Goal: Information Seeking & Learning: Learn about a topic

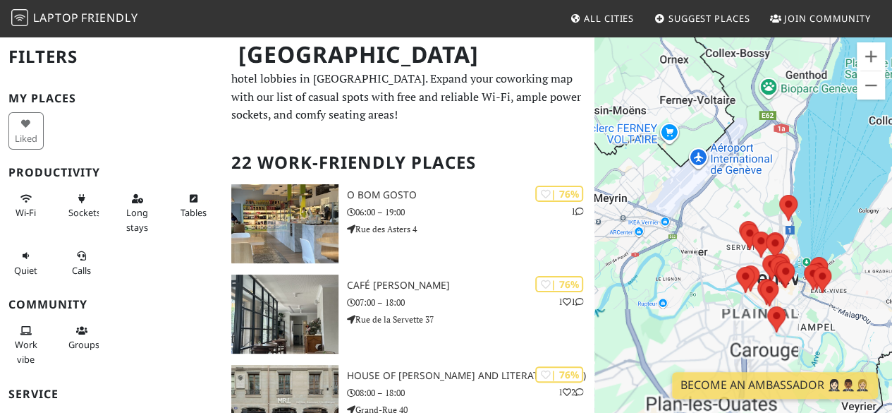
scroll to position [22, 0]
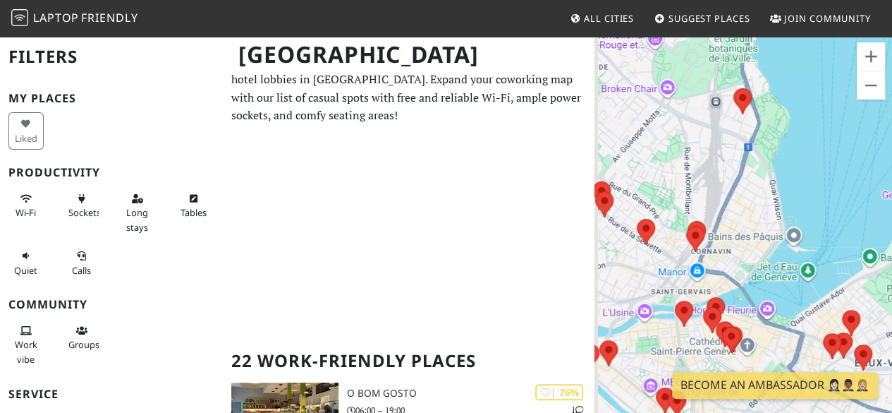
drag, startPoint x: 804, startPoint y: 242, endPoint x: 816, endPoint y: 149, distance: 93.9
click at [816, 149] on div "To navigate, press the arrow keys." at bounding box center [744, 241] width 298 height 413
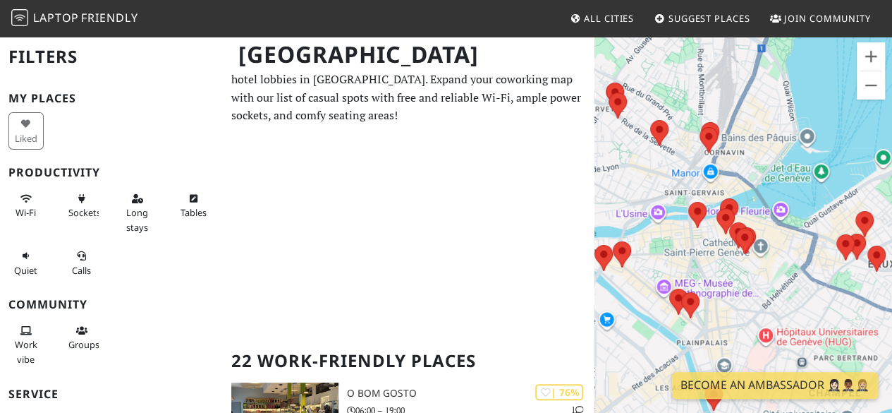
drag, startPoint x: 707, startPoint y: 310, endPoint x: 685, endPoint y: 238, distance: 75.2
click at [685, 238] on div "To navigate, press the arrow keys." at bounding box center [744, 241] width 298 height 413
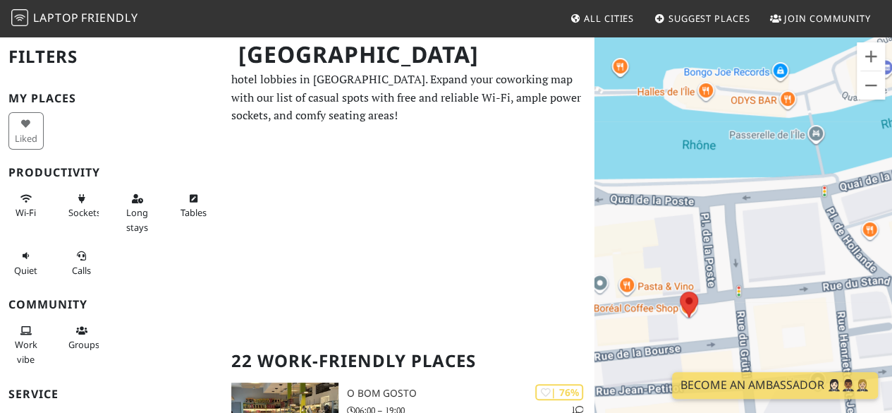
drag, startPoint x: 661, startPoint y: 284, endPoint x: 752, endPoint y: 164, distance: 150.0
click at [752, 164] on div "To navigate, press the arrow keys." at bounding box center [744, 241] width 298 height 413
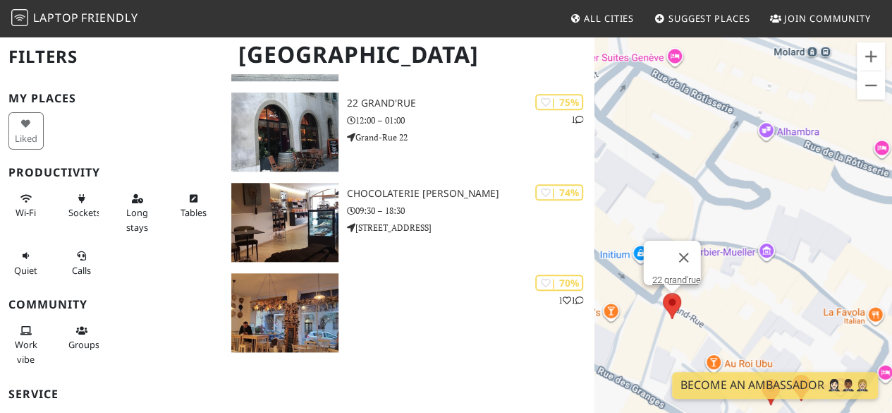
scroll to position [584, 0]
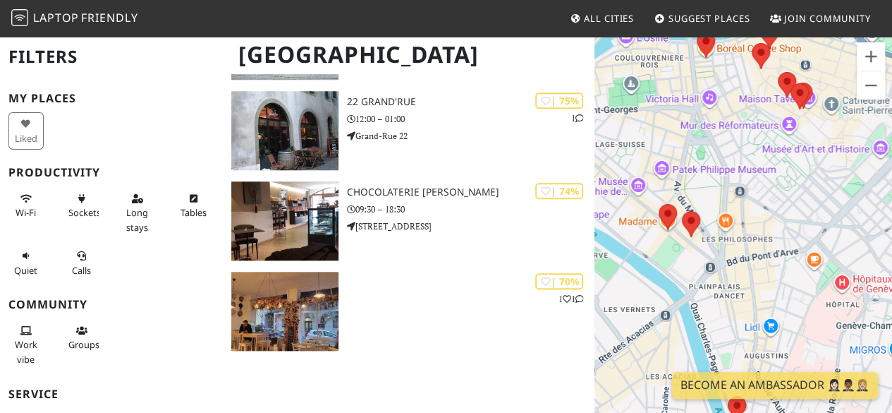
drag, startPoint x: 693, startPoint y: 229, endPoint x: 732, endPoint y: 139, distance: 98.6
click at [732, 139] on div "To navigate, press the arrow keys." at bounding box center [744, 241] width 298 height 413
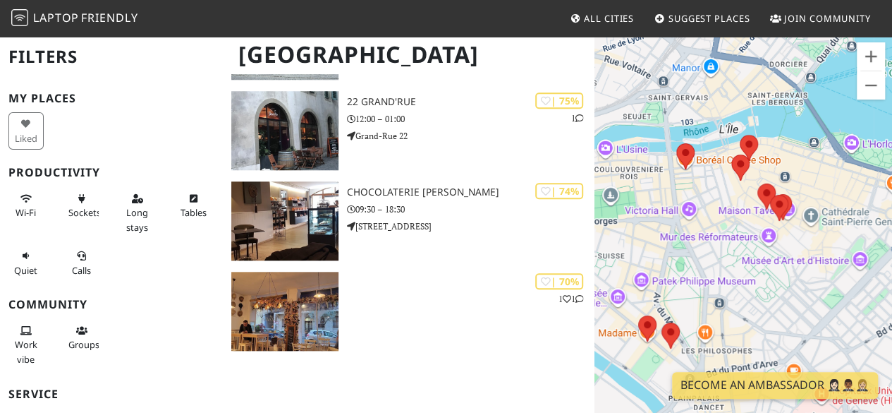
drag, startPoint x: 722, startPoint y: 133, endPoint x: 701, endPoint y: 250, distance: 119.0
click at [701, 250] on div "To navigate, press the arrow keys." at bounding box center [744, 241] width 298 height 413
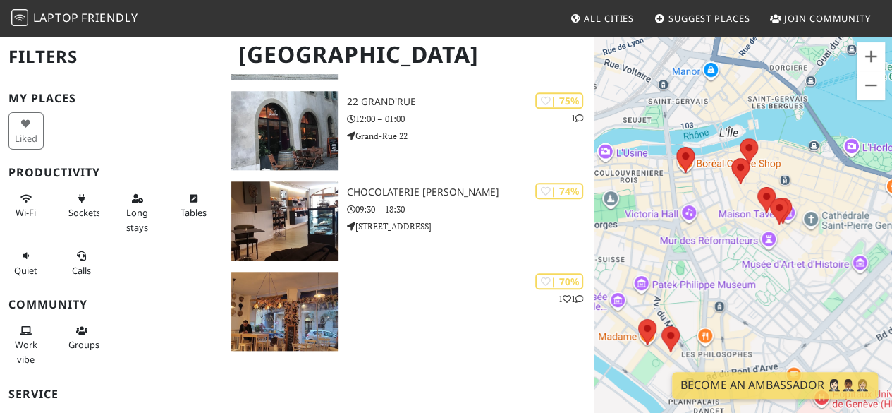
click at [797, 245] on div "To navigate, press the arrow keys." at bounding box center [744, 241] width 298 height 413
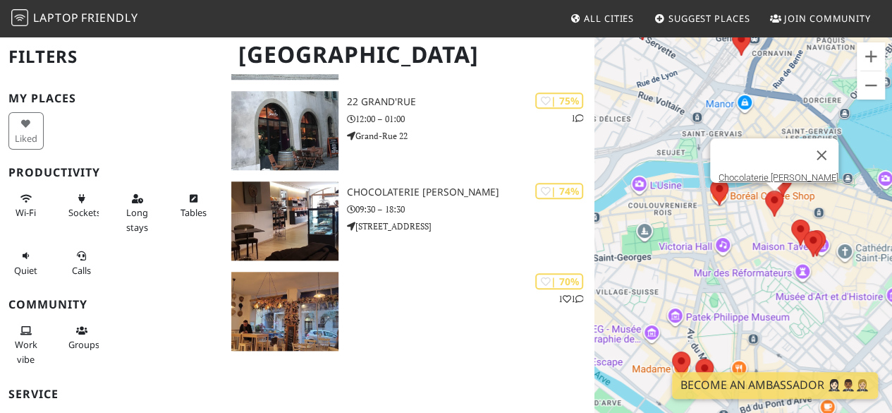
drag, startPoint x: 865, startPoint y: 214, endPoint x: 677, endPoint y: 207, distance: 187.8
click at [677, 207] on div "To navigate, press the arrow keys. Chocolaterie Philippe Pascoët" at bounding box center [744, 241] width 298 height 413
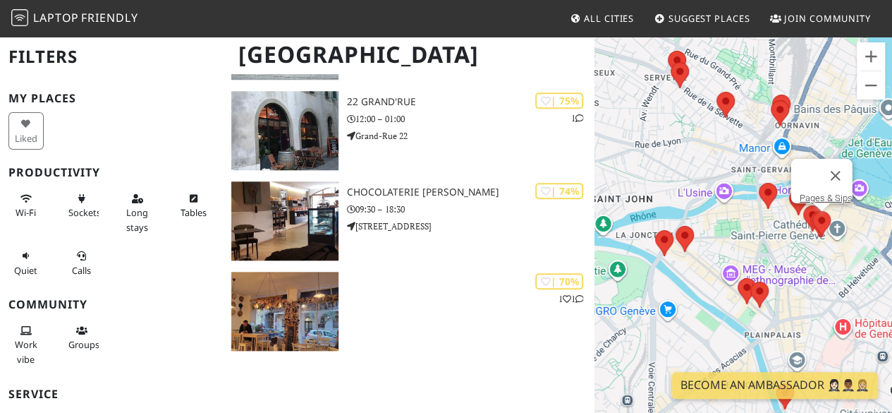
scroll to position [592, 0]
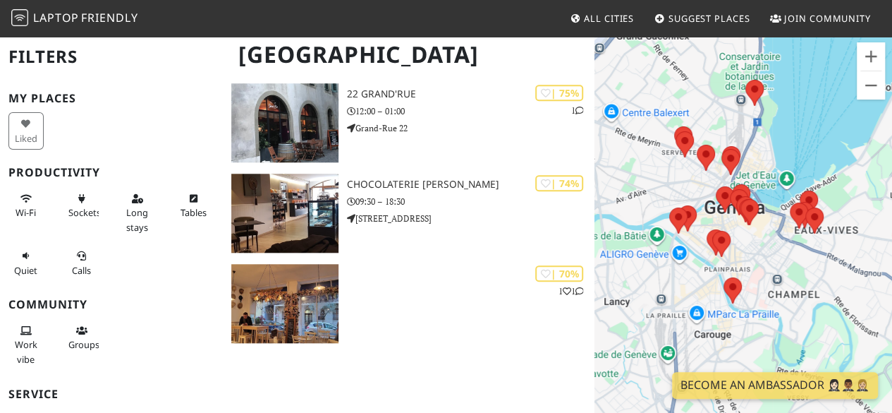
drag, startPoint x: 835, startPoint y: 248, endPoint x: 736, endPoint y: 253, distance: 98.9
click at [736, 253] on div "To navigate, press the arrow keys." at bounding box center [744, 241] width 298 height 413
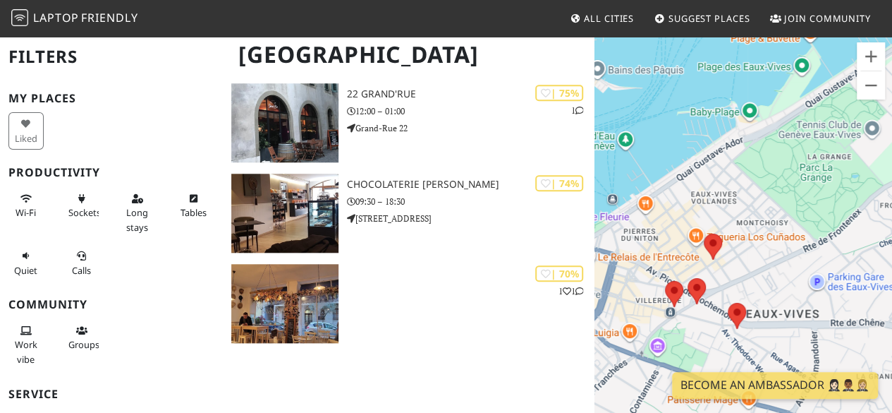
drag, startPoint x: 755, startPoint y: 279, endPoint x: 767, endPoint y: 196, distance: 83.4
click at [767, 196] on div "To navigate, press the arrow keys." at bounding box center [744, 241] width 298 height 413
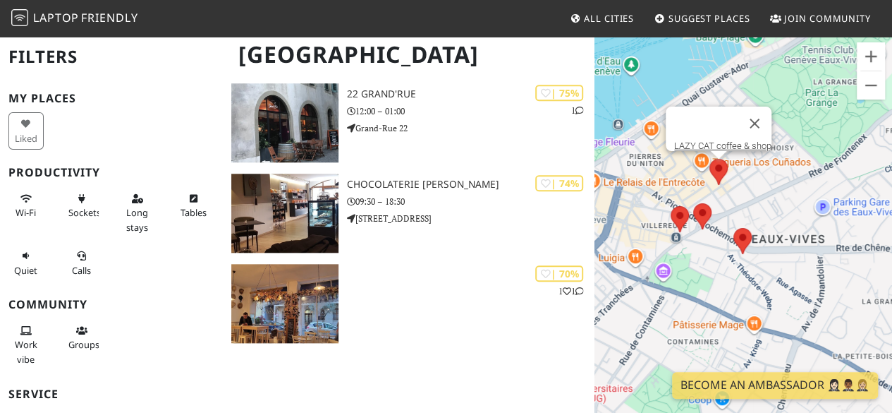
click at [710, 176] on img at bounding box center [719, 171] width 30 height 37
click at [720, 171] on img at bounding box center [719, 171] width 30 height 37
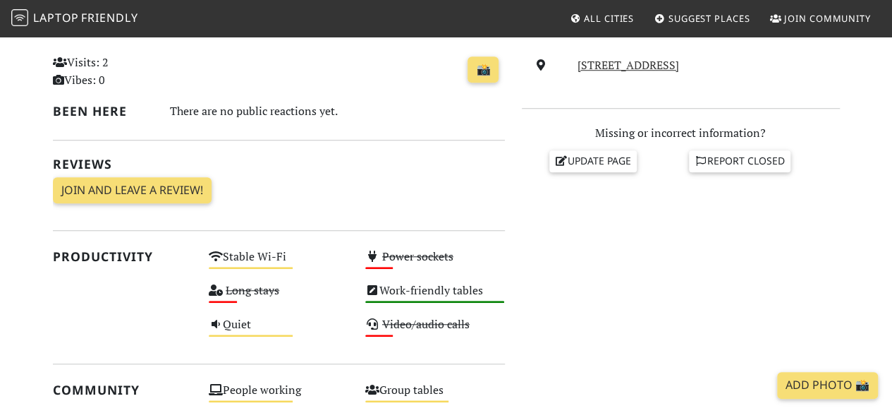
scroll to position [550, 0]
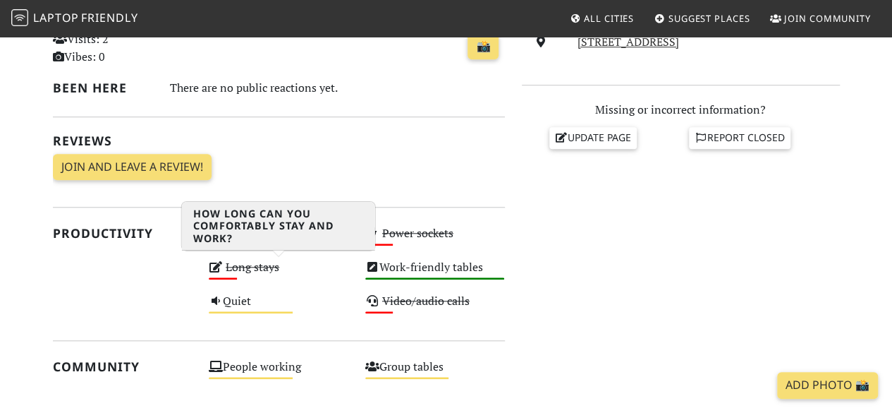
click at [232, 266] on s "Long stays" at bounding box center [253, 267] width 54 height 16
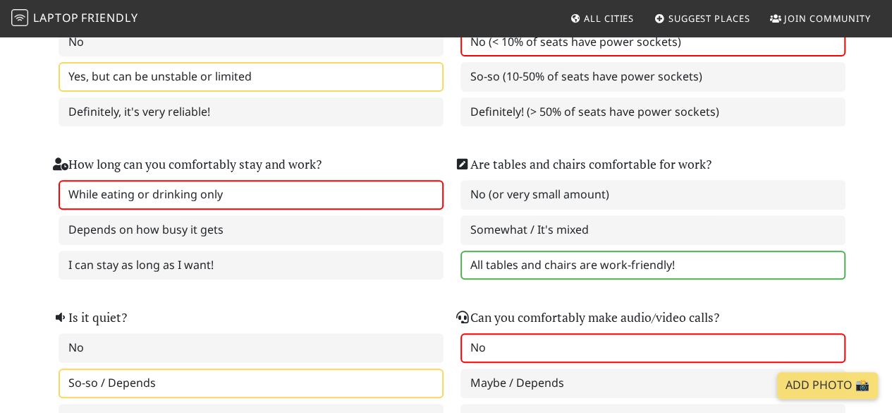
scroll to position [212, 0]
click at [199, 196] on label "While eating or drinking only" at bounding box center [251, 194] width 385 height 30
click at [159, 195] on label "While eating or drinking only" at bounding box center [251, 194] width 385 height 30
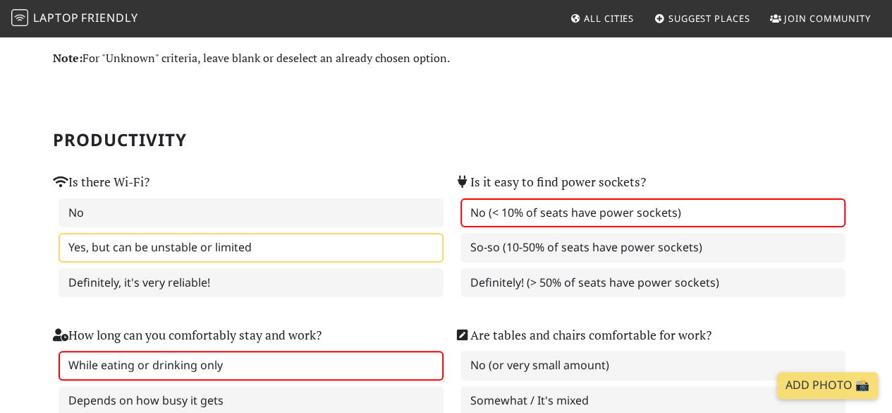
scroll to position [0, 0]
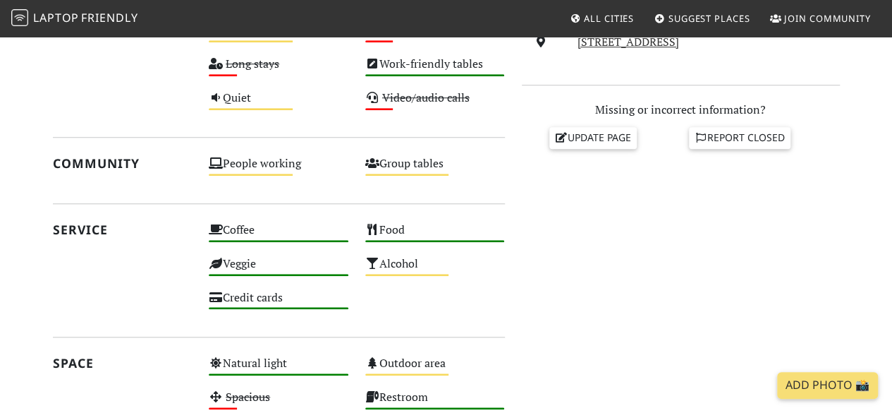
click at [76, 13] on span "Laptop" at bounding box center [56, 18] width 46 height 16
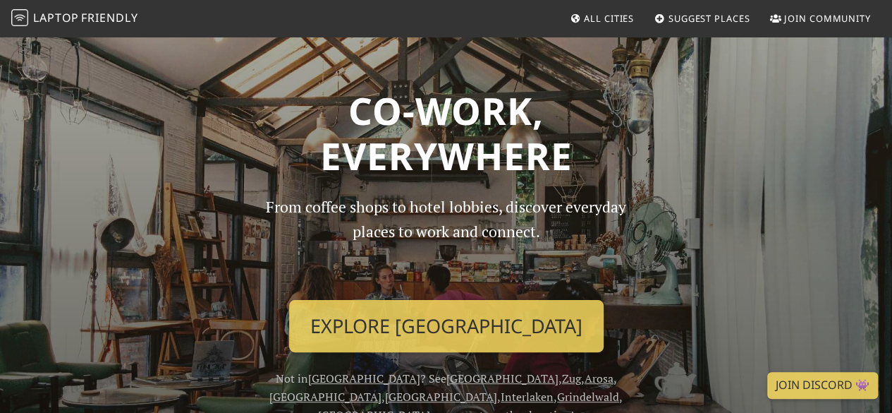
click at [598, 22] on span "All Cities" at bounding box center [609, 18] width 50 height 13
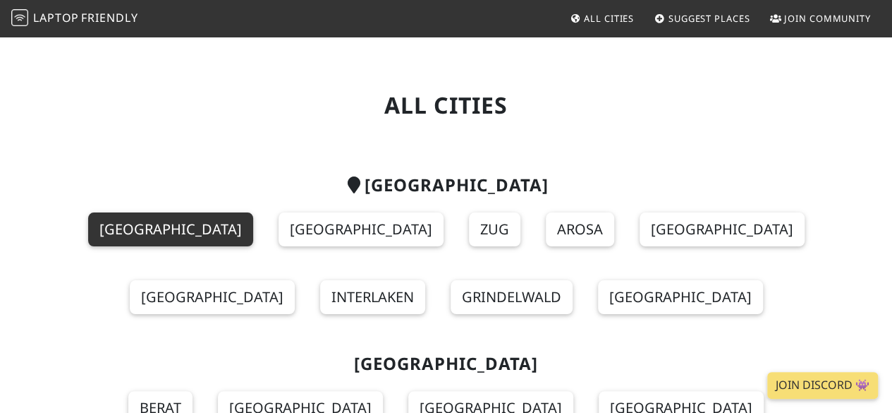
click at [144, 228] on link "[GEOGRAPHIC_DATA]" at bounding box center [170, 229] width 165 height 34
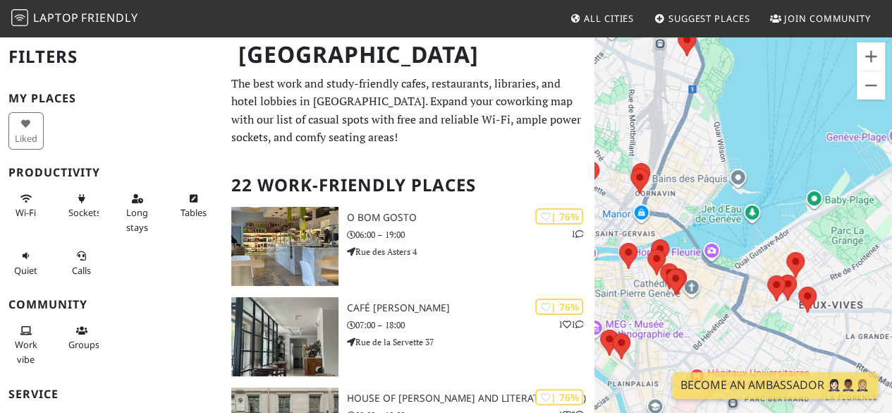
drag, startPoint x: 813, startPoint y: 231, endPoint x: 804, endPoint y: 52, distance: 178.7
click at [804, 52] on div "To navigate, press the arrow keys." at bounding box center [744, 241] width 298 height 413
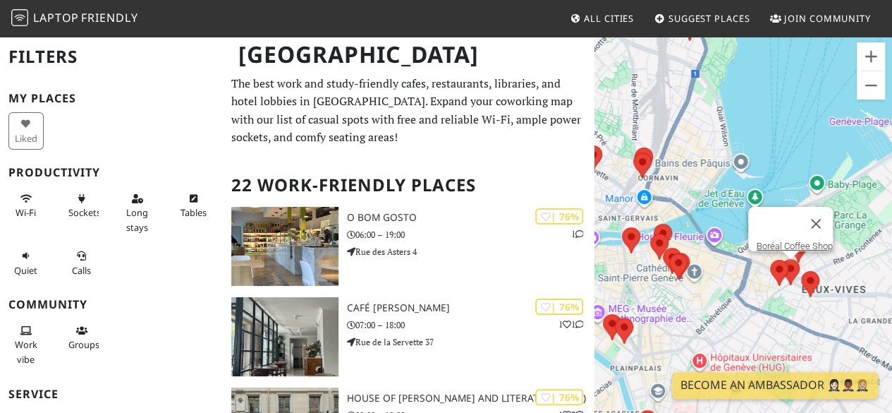
click at [795, 262] on img at bounding box center [791, 271] width 30 height 37
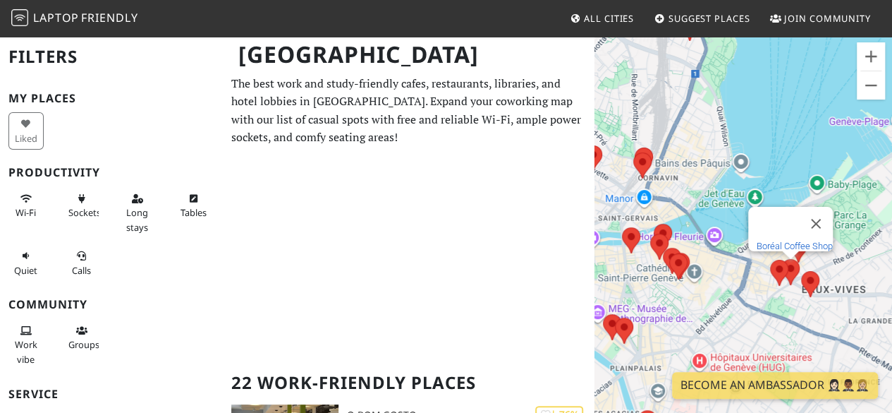
click at [762, 241] on link "Boréal Coffee Shop" at bounding box center [795, 246] width 76 height 11
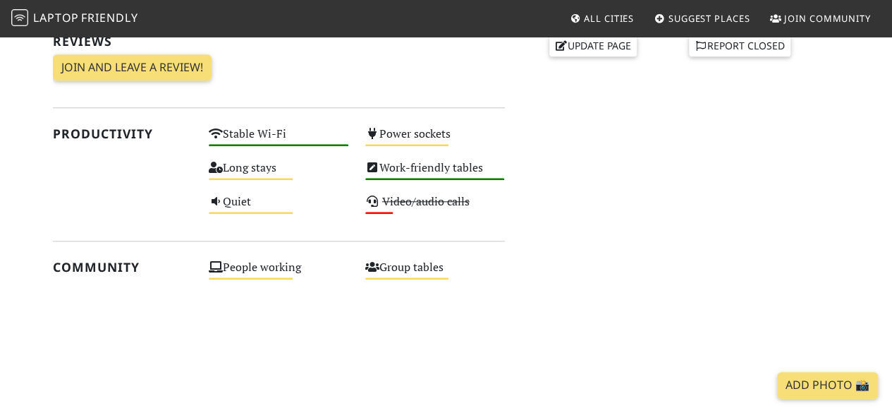
scroll to position [639, 0]
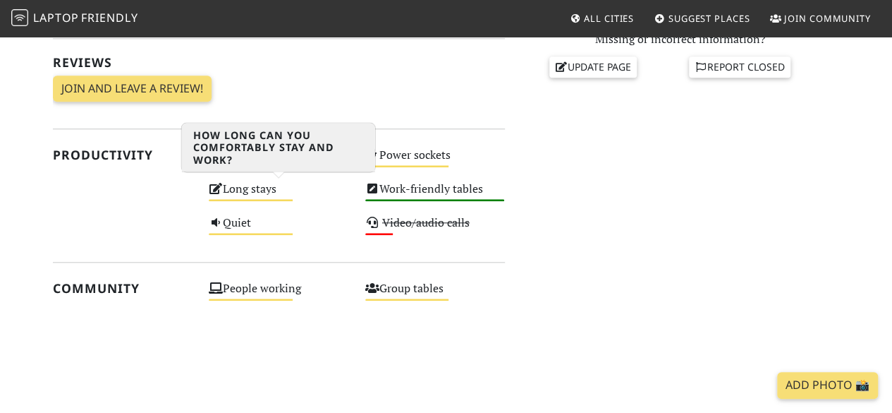
click at [263, 186] on div "Long stays Medium" at bounding box center [278, 195] width 157 height 34
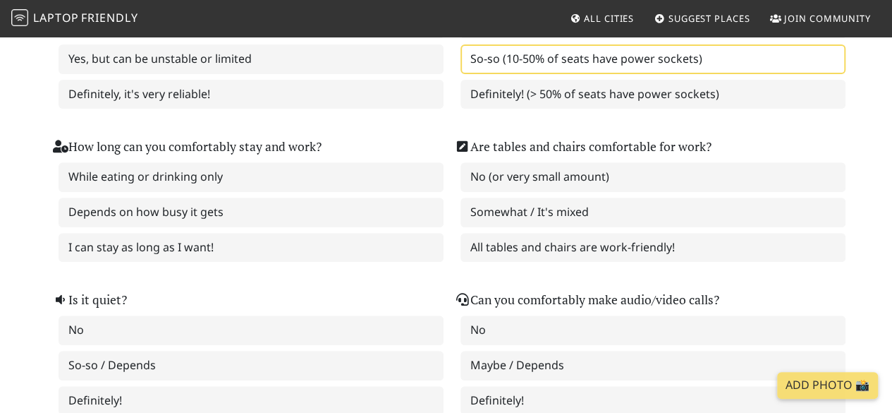
scroll to position [230, 0]
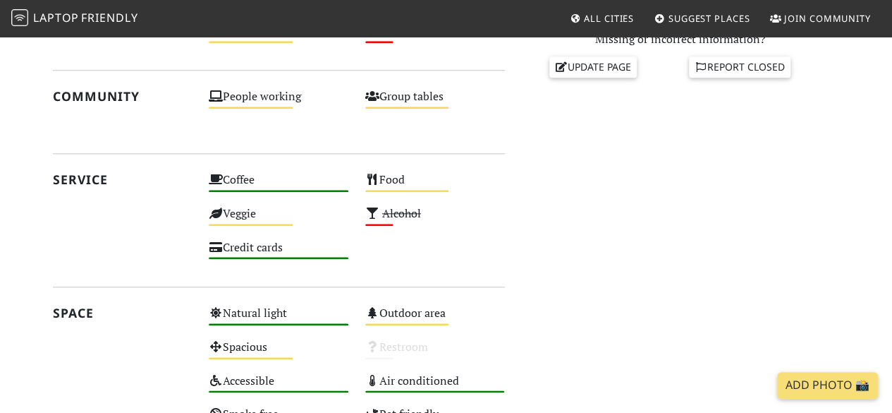
scroll to position [650, 0]
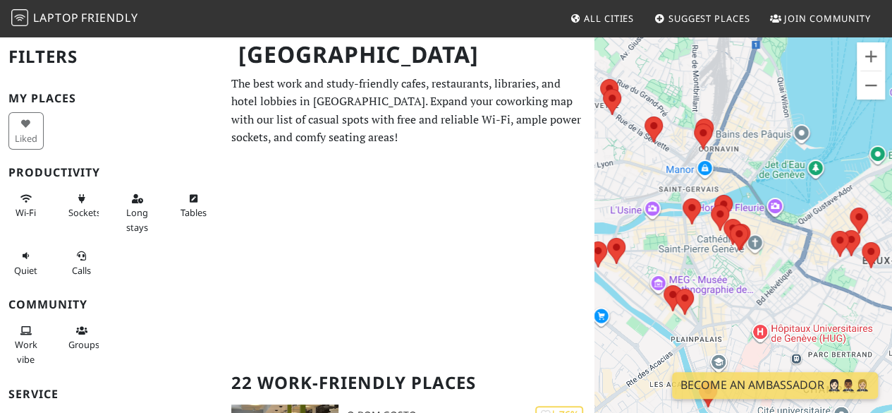
drag, startPoint x: 818, startPoint y: 249, endPoint x: 814, endPoint y: 122, distance: 127.0
click at [814, 122] on div "To navigate, press the arrow keys." at bounding box center [744, 241] width 298 height 413
